Goal: Information Seeking & Learning: Find specific fact

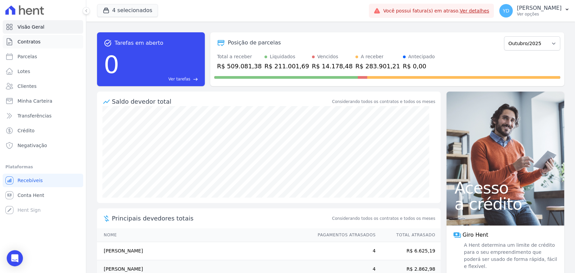
drag, startPoint x: 0, startPoint y: 0, endPoint x: 51, endPoint y: 43, distance: 66.7
click at [51, 43] on link "Contratos" at bounding box center [43, 41] width 81 height 13
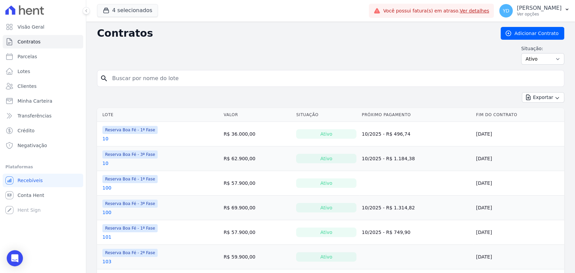
click at [169, 81] on input "search" at bounding box center [334, 78] width 453 height 13
type input "168"
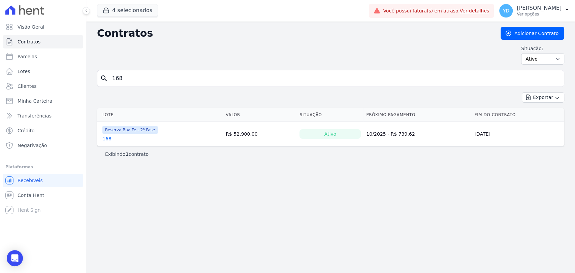
click at [96, 141] on div "Lote [GEOGRAPHIC_DATA] Situação Próximo Pagamento Fim do Contrato Reserva Boa F…" at bounding box center [330, 128] width 489 height 44
click at [104, 137] on link "168" at bounding box center [106, 139] width 9 height 7
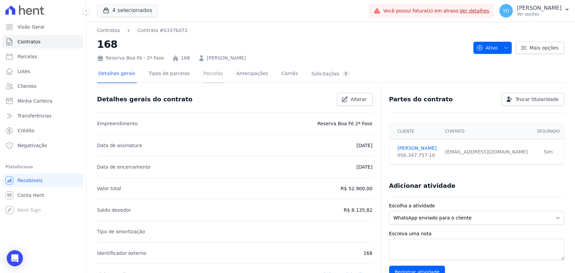
click at [210, 79] on link "Parcelas" at bounding box center [213, 74] width 22 height 18
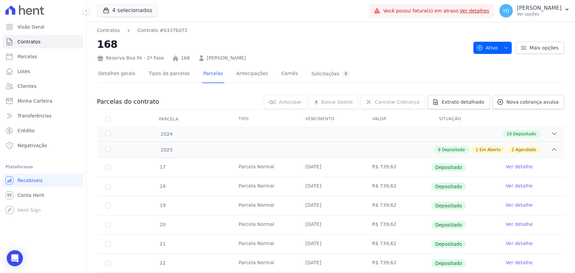
click at [197, 52] on div "Reserva Boa Fé - 2ª Fase 168 [PERSON_NAME]" at bounding box center [282, 57] width 371 height 10
click at [207, 58] on link "[PERSON_NAME]" at bounding box center [226, 58] width 39 height 7
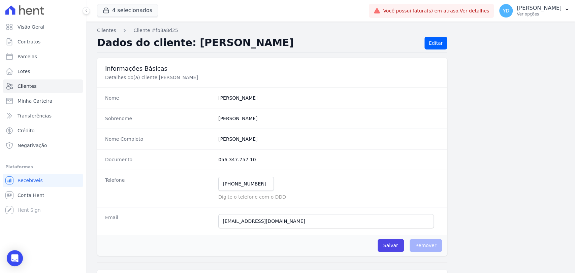
click at [155, 191] on dt "Telefone" at bounding box center [159, 189] width 108 height 24
click at [50, 30] on link "Visão Geral" at bounding box center [43, 26] width 81 height 13
